Goal: Task Accomplishment & Management: Manage account settings

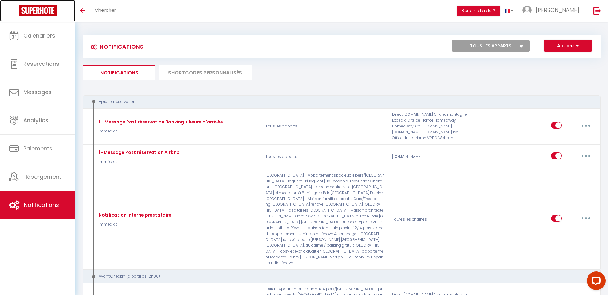
click at [35, 12] on img at bounding box center [38, 10] width 38 height 11
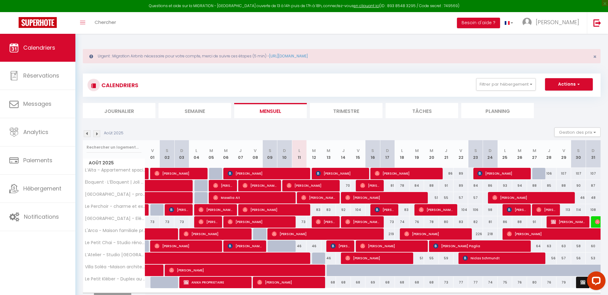
scroll to position [34, 0]
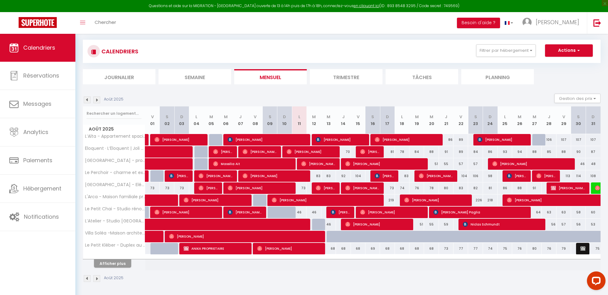
click at [333, 247] on div "68" at bounding box center [329, 248] width 15 height 11
type input "68"
type input "Mer 13 Août 2025"
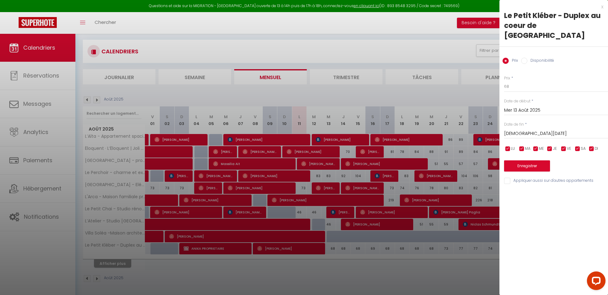
click at [524, 122] on label "Date de fin" at bounding box center [514, 125] width 20 height 6
click at [525, 130] on input "[DEMOGRAPHIC_DATA][DATE]" at bounding box center [556, 134] width 104 height 8
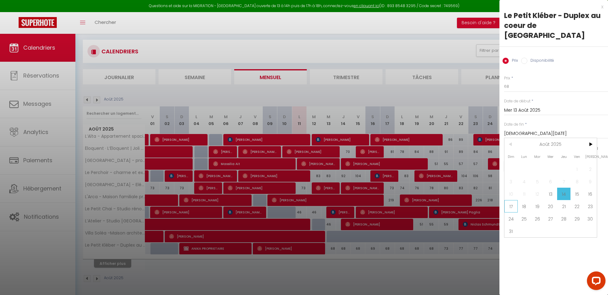
click at [507, 200] on span "17" at bounding box center [511, 206] width 13 height 12
type input "Dim 17 Août 2025"
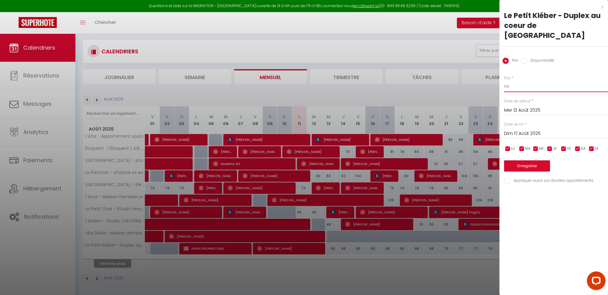
click at [518, 81] on input "68" at bounding box center [556, 86] width 104 height 11
drag, startPoint x: 521, startPoint y: 74, endPoint x: 495, endPoint y: 73, distance: 25.5
click at [496, 74] on body "Questions et aide sur la MIGRATION - [GEOGRAPHIC_DATA] ouverte de 13 à 14h puis…" at bounding box center [304, 148] width 608 height 296
drag, startPoint x: 524, startPoint y: 74, endPoint x: 505, endPoint y: 74, distance: 18.9
click at [505, 81] on input "68" at bounding box center [556, 86] width 104 height 11
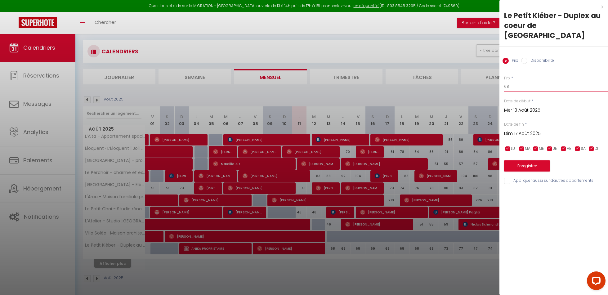
drag, startPoint x: 511, startPoint y: 77, endPoint x: 502, endPoint y: 76, distance: 9.0
click at [502, 77] on div "Prix * 68 Statut * Disponible Indisponible Date de début * [DATE] < [DATE] > Di…" at bounding box center [554, 126] width 109 height 117
type input "7"
type input "80"
click at [551, 75] on div "Prix * 80" at bounding box center [556, 83] width 104 height 17
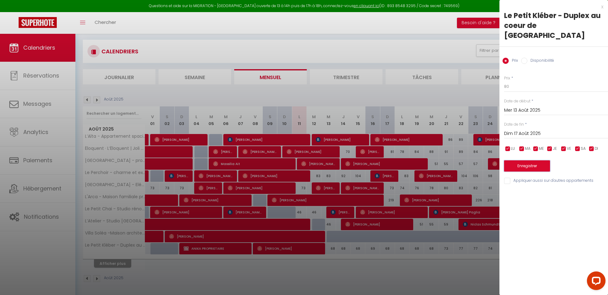
click at [526, 160] on button "Enregistrer" at bounding box center [527, 165] width 46 height 11
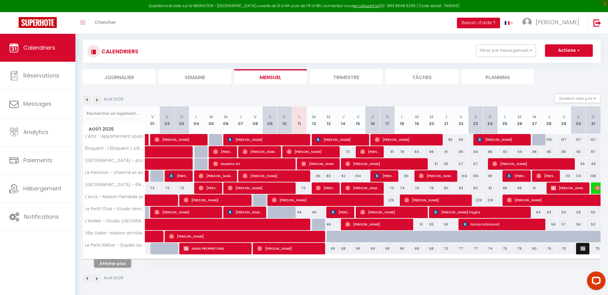
click at [337, 245] on div "68" at bounding box center [343, 248] width 15 height 11
type input "68"
type input "[DEMOGRAPHIC_DATA][DATE]"
type input "Ven 15 Août 2025"
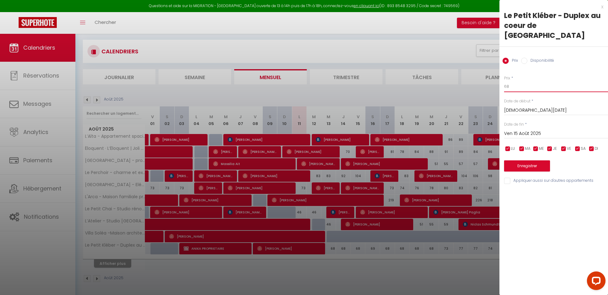
drag, startPoint x: 516, startPoint y: 78, endPoint x: 493, endPoint y: 76, distance: 23.3
click at [493, 76] on body "Questions et aide sur la MIGRATION - [GEOGRAPHIC_DATA] ouverte de 13 à 14h puis…" at bounding box center [304, 148] width 608 height 296
type input "80"
click at [521, 130] on input "Ven 15 Août 2025" at bounding box center [556, 134] width 104 height 8
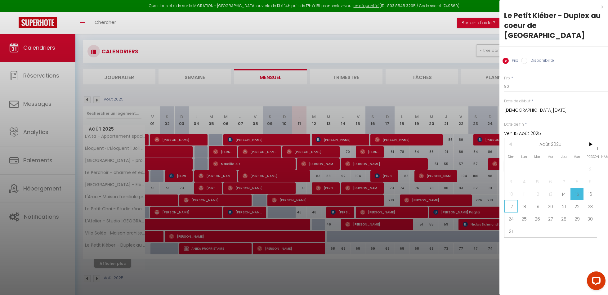
click at [508, 200] on span "17" at bounding box center [511, 206] width 13 height 12
type input "Dim 17 Août 2025"
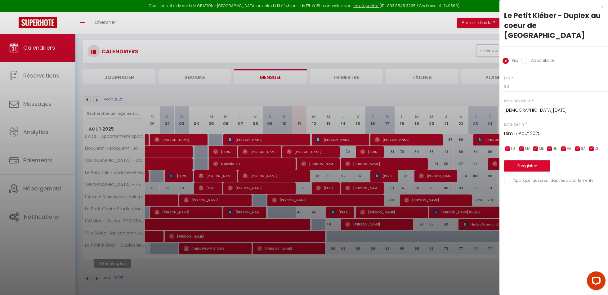
click at [566, 199] on div "x Le Petit Kléber - Duplex au coeur de Bordeaux Prix Disponibilité Prix * 80 St…" at bounding box center [554, 147] width 109 height 295
click at [543, 160] on button "Enregistrer" at bounding box center [527, 165] width 46 height 11
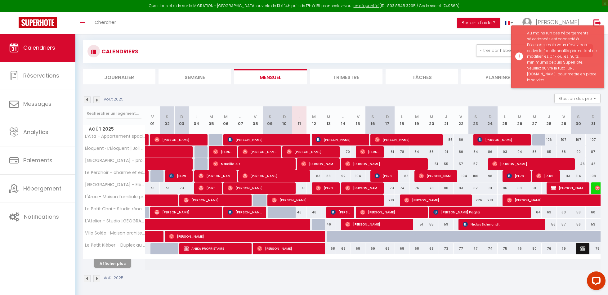
drag, startPoint x: 570, startPoint y: 111, endPoint x: 554, endPoint y: 100, distance: 19.3
click at [554, 83] on div "Au moins l'un des hébergements sélectionnés est connecté à PriceLabs, mais vous…" at bounding box center [562, 56] width 71 height 53
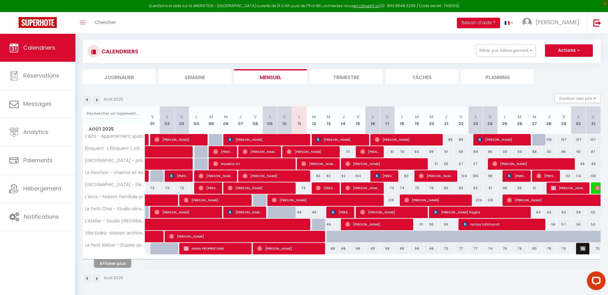
click at [334, 246] on div "68" at bounding box center [329, 248] width 15 height 11
type input "68"
type input "Mer 13 Août 2025"
type input "[DEMOGRAPHIC_DATA][DATE]"
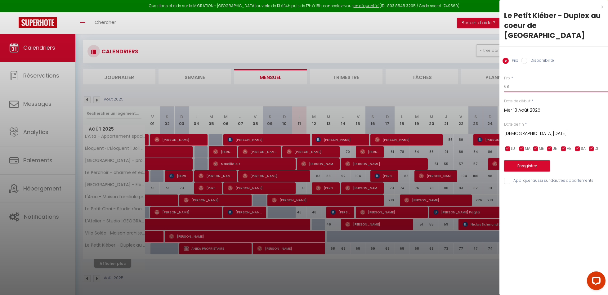
drag, startPoint x: 514, startPoint y: 76, endPoint x: 497, endPoint y: 76, distance: 16.8
click at [497, 76] on body "Questions et aide sur la MIGRATION - [GEOGRAPHIC_DATA] ouverte de 13 à 14h puis…" at bounding box center [304, 148] width 608 height 296
type input "80"
click at [525, 160] on button "Enregistrer" at bounding box center [527, 165] width 46 height 11
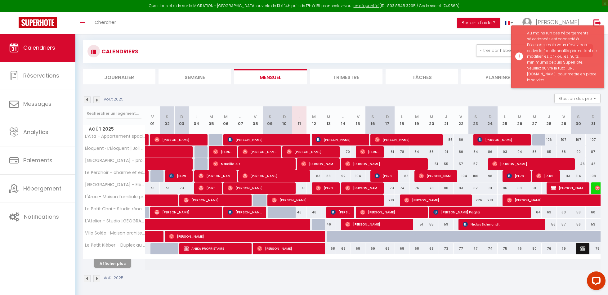
click at [528, 71] on div "Au moins l'un des hébergements sélectionnés est connecté à PriceLabs, mais vous…" at bounding box center [562, 56] width 71 height 53
click at [530, 73] on div "Au moins l'un des hébergements sélectionnés est connecté à PriceLabs, mais vous…" at bounding box center [562, 56] width 71 height 53
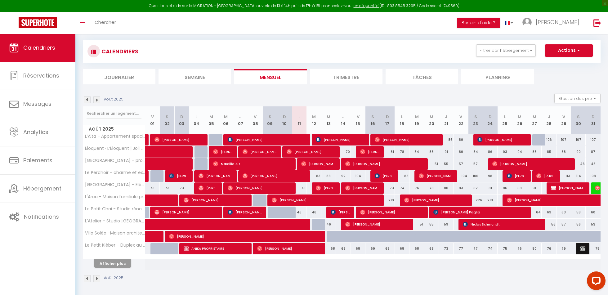
click at [530, 73] on li "Planning" at bounding box center [498, 76] width 73 height 15
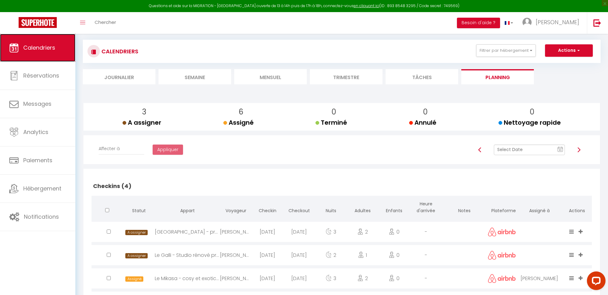
click at [49, 52] on link "Calendriers" at bounding box center [37, 48] width 75 height 28
